Goal: Task Accomplishment & Management: Manage account settings

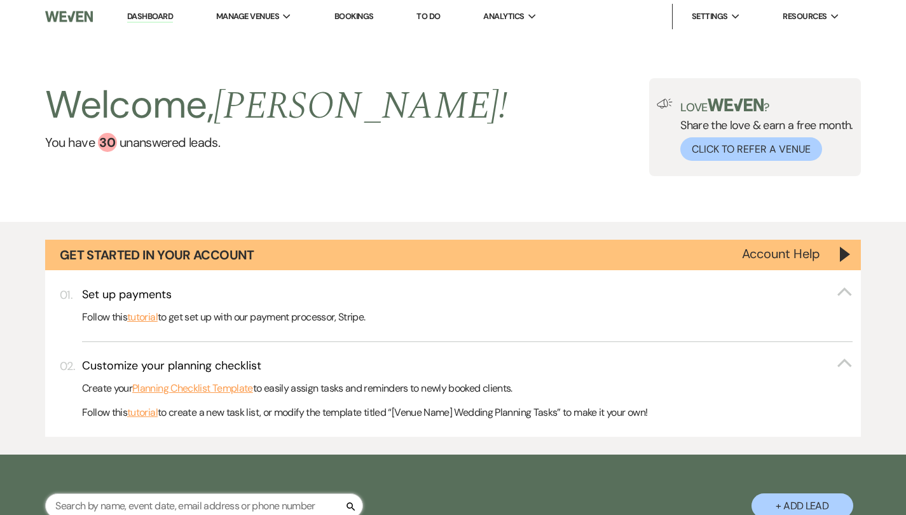
click at [277, 506] on input "text" at bounding box center [204, 506] width 318 height 25
type input "[PERSON_NAME]"
select select "6"
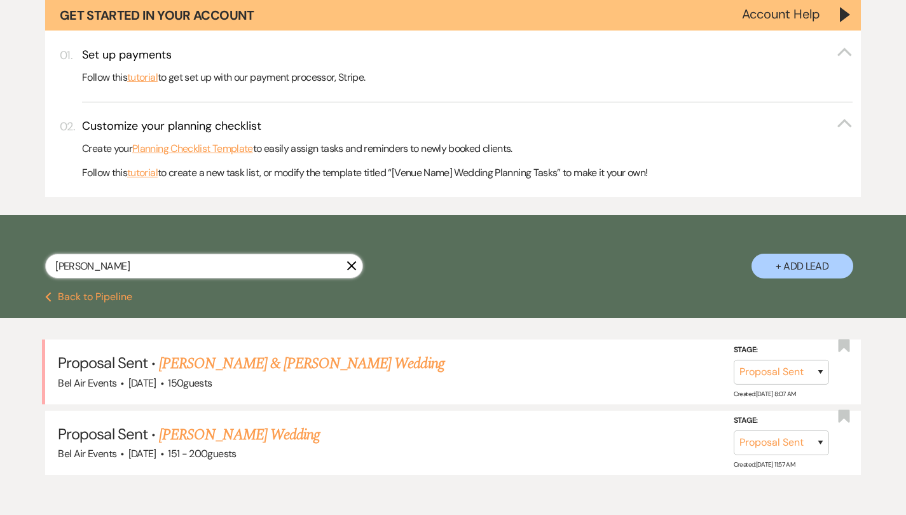
scroll to position [242, 0]
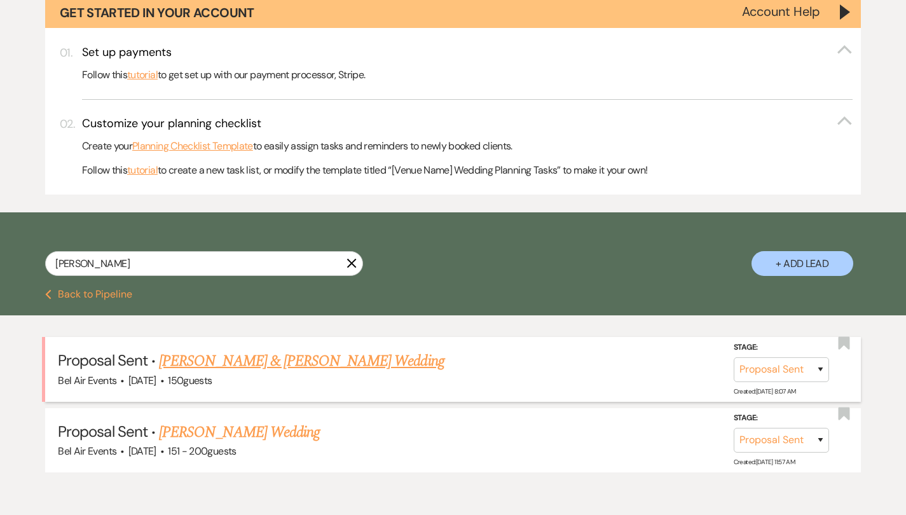
click at [235, 373] on div "Bel Air Events · [DATE] · 150 guests" at bounding box center [453, 381] width 791 height 17
click at [335, 354] on link "[PERSON_NAME] & [PERSON_NAME] Wedding" at bounding box center [301, 361] width 285 height 23
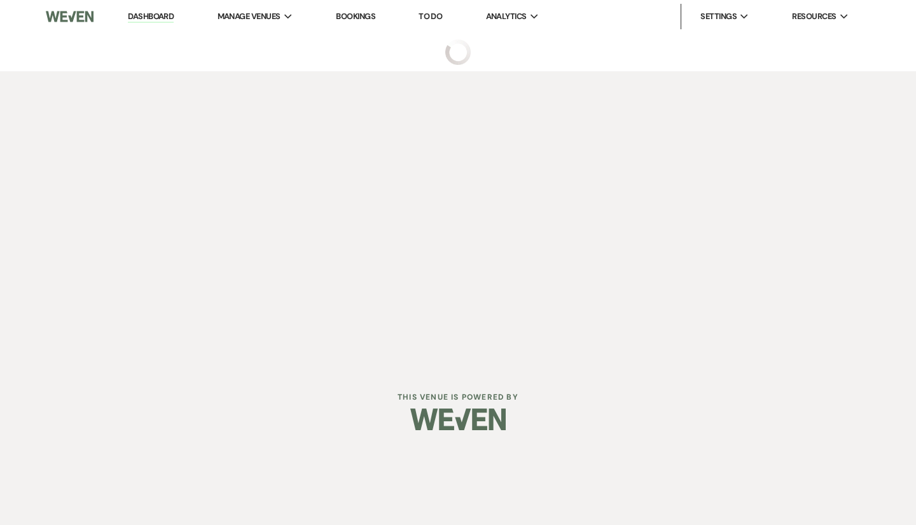
select select "6"
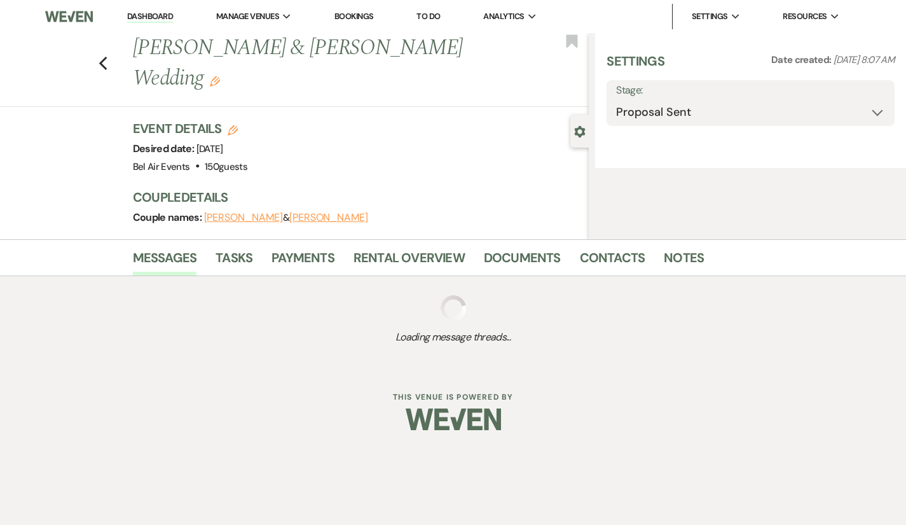
select select "5"
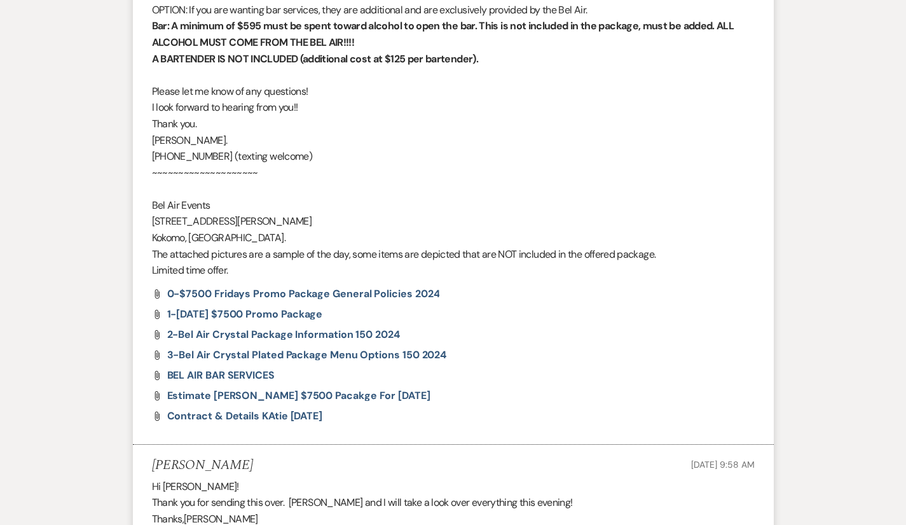
scroll to position [1271, 0]
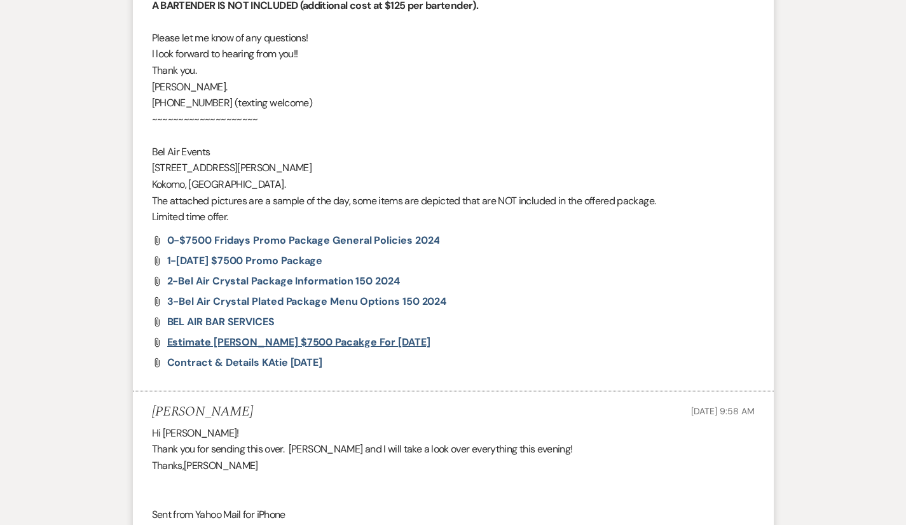
click at [237, 335] on span "Estimate [PERSON_NAME] $7500 Pacakge for [DATE]" at bounding box center [298, 341] width 263 height 13
